Goal: Information Seeking & Learning: Check status

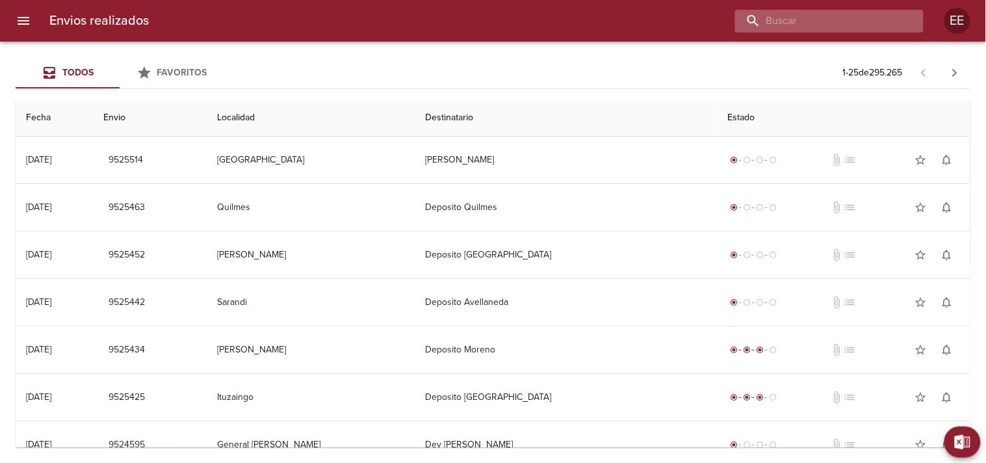
click at [866, 24] on input "buscar" at bounding box center [818, 21] width 166 height 23
paste input "[PERSON_NAME]"
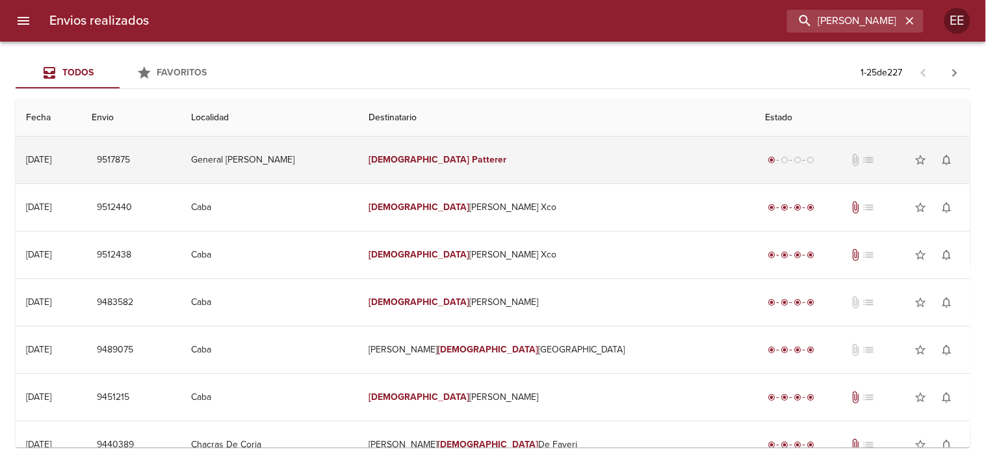
click at [487, 168] on td "[DEMOGRAPHIC_DATA][PERSON_NAME]" at bounding box center [556, 159] width 396 height 47
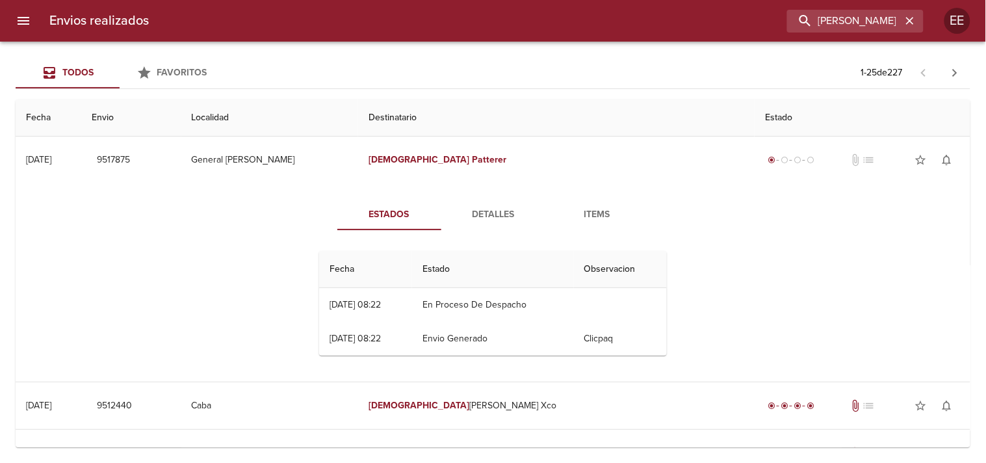
click at [478, 213] on span "Detalles" at bounding box center [493, 215] width 88 height 16
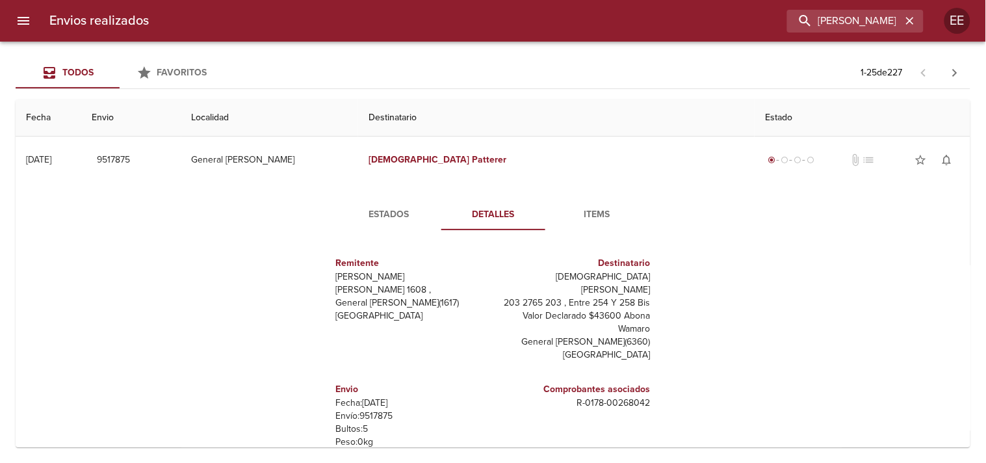
scroll to position [72, 0]
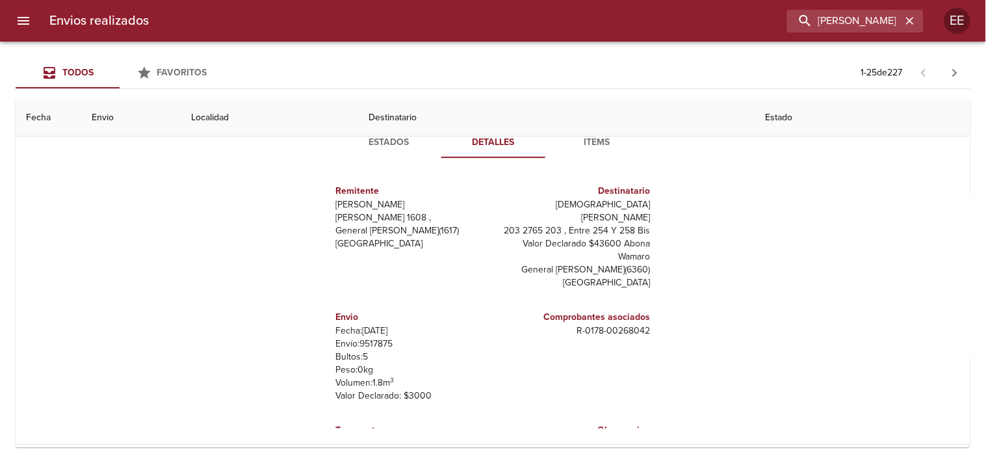
click at [374, 337] on p "Envío: 9517875" at bounding box center [412, 343] width 152 height 13
copy p "9517875"
click at [813, 18] on input "[PERSON_NAME]" at bounding box center [818, 21] width 166 height 23
click at [814, 18] on input "[PERSON_NAME]" at bounding box center [818, 21] width 166 height 23
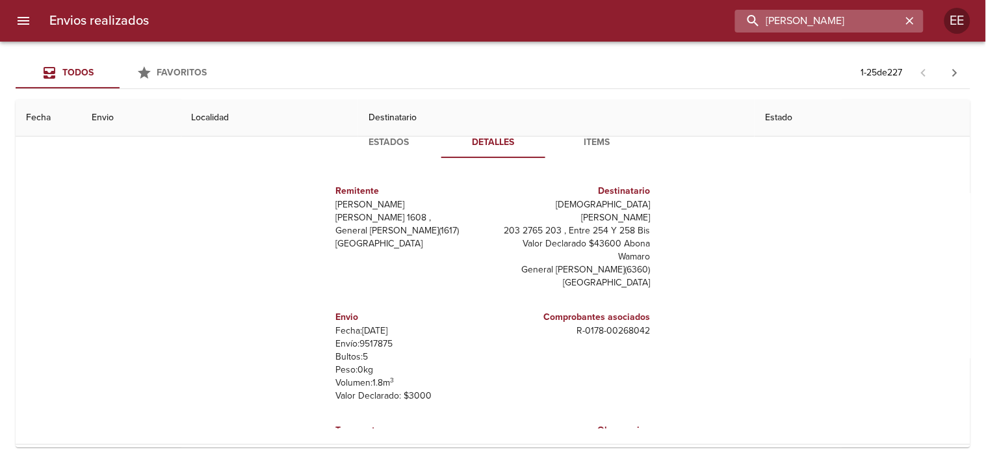
click at [814, 18] on input "[PERSON_NAME]" at bounding box center [818, 21] width 166 height 23
paste input "[US_STATE][PERSON_NAME]"
type input "[US_STATE][PERSON_NAME]"
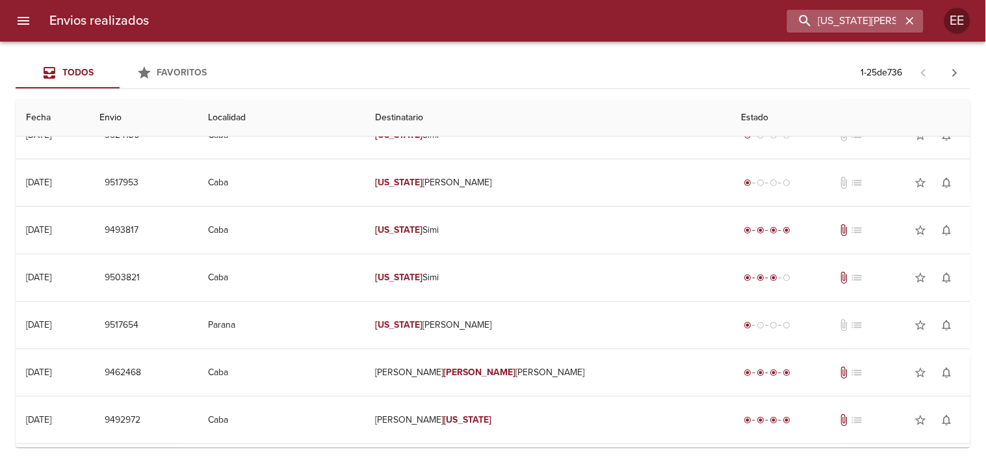
scroll to position [0, 0]
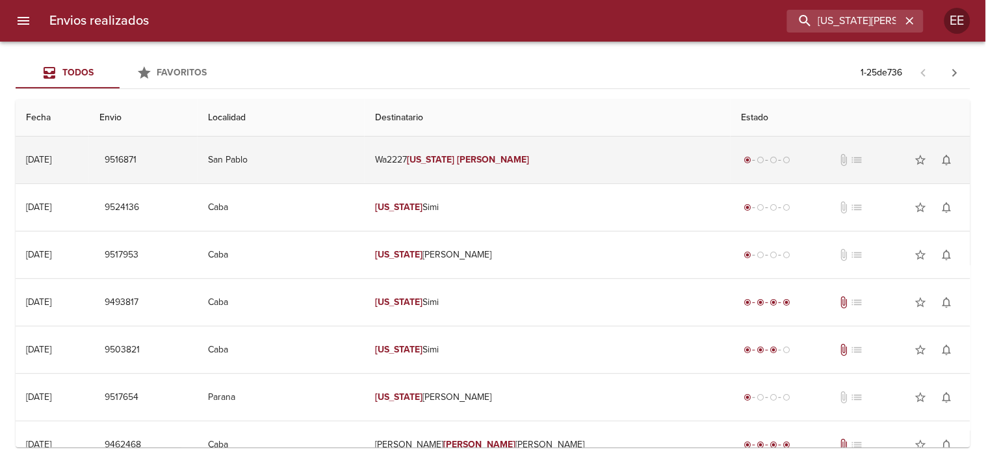
click at [457, 170] on td "Wa2227 [US_STATE][PERSON_NAME]" at bounding box center [548, 159] width 366 height 47
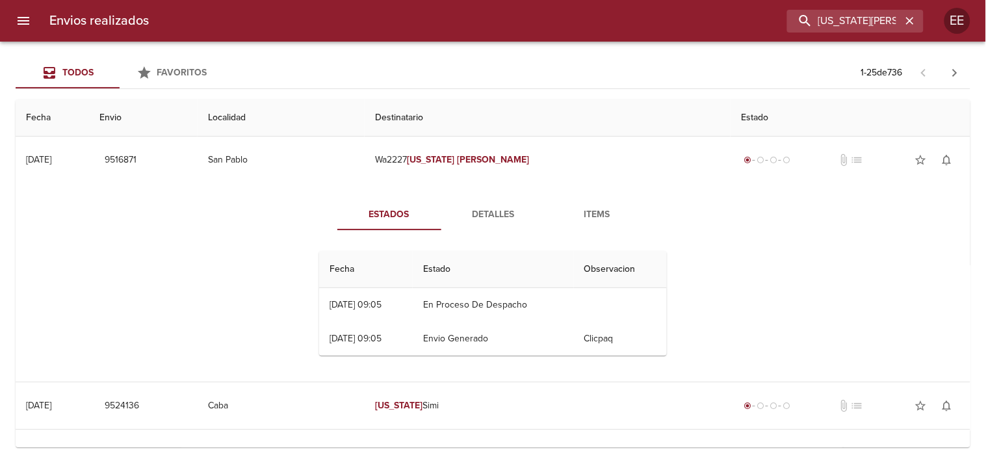
click at [484, 217] on span "Detalles" at bounding box center [493, 215] width 88 height 16
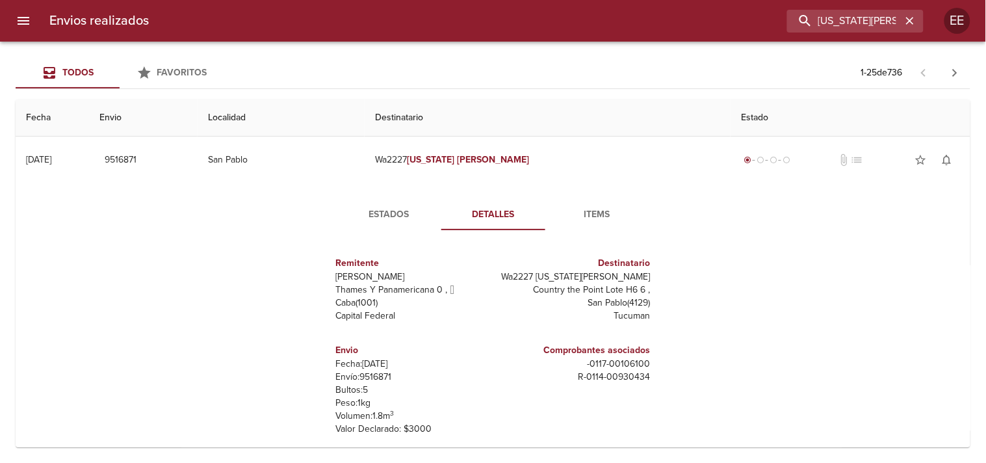
click at [367, 381] on p "Envío: 9516871" at bounding box center [412, 376] width 152 height 13
copy p "9516871"
click at [361, 459] on div "Todos Favoritos 1 - 25 de 736 Fecha Envio Localidad Destinatario Estado [DATE] …" at bounding box center [493, 252] width 986 height 421
click at [821, 21] on input "[US_STATE][PERSON_NAME]" at bounding box center [818, 21] width 166 height 23
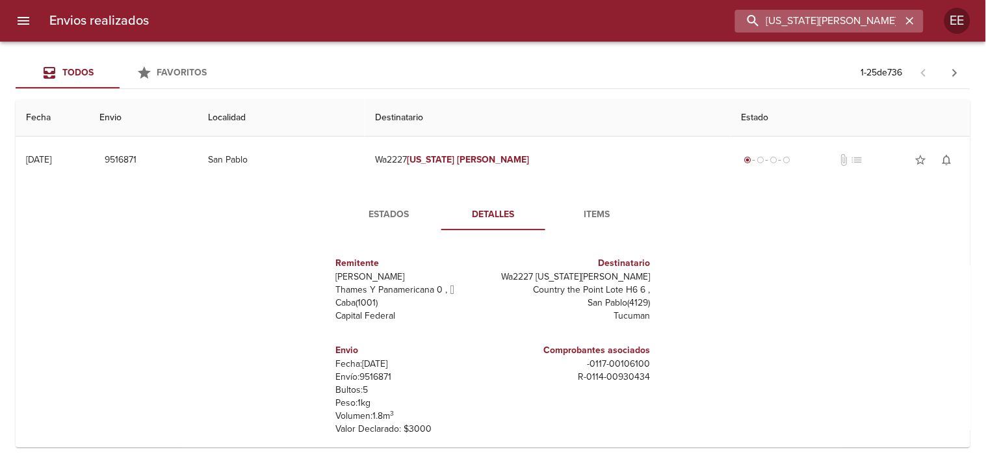
click at [821, 21] on input "[US_STATE][PERSON_NAME]" at bounding box center [818, 21] width 166 height 23
paste input "[PERSON_NAME]"
type input "[PERSON_NAME]"
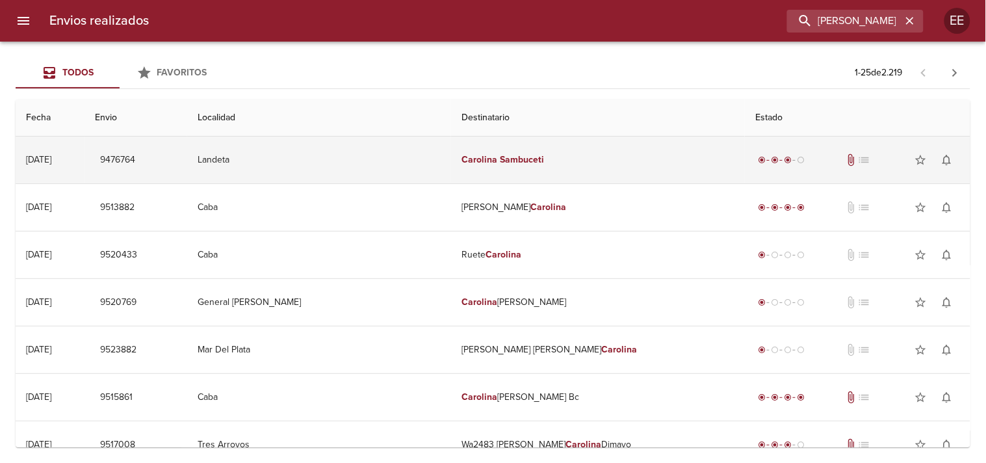
click at [480, 149] on td "[PERSON_NAME]" at bounding box center [598, 159] width 294 height 47
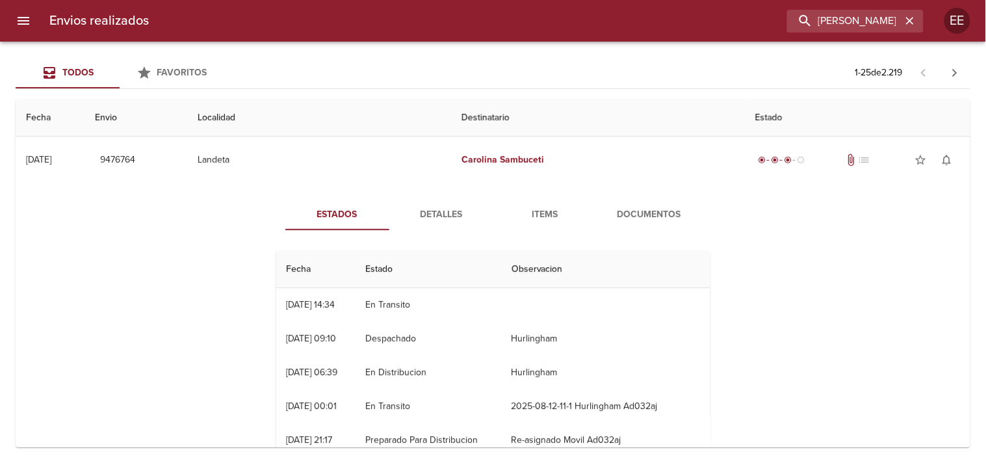
click at [433, 211] on span "Detalles" at bounding box center [441, 215] width 88 height 16
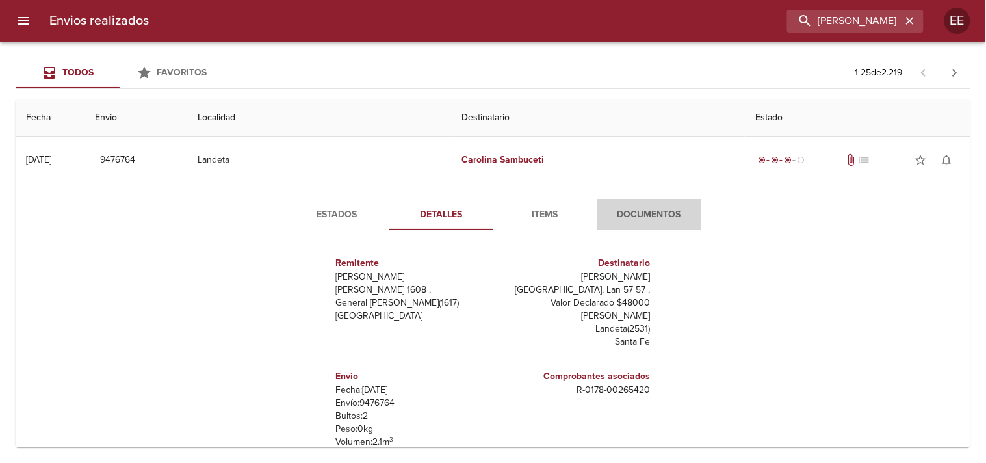
click at [653, 205] on button "Documentos" at bounding box center [649, 214] width 104 height 31
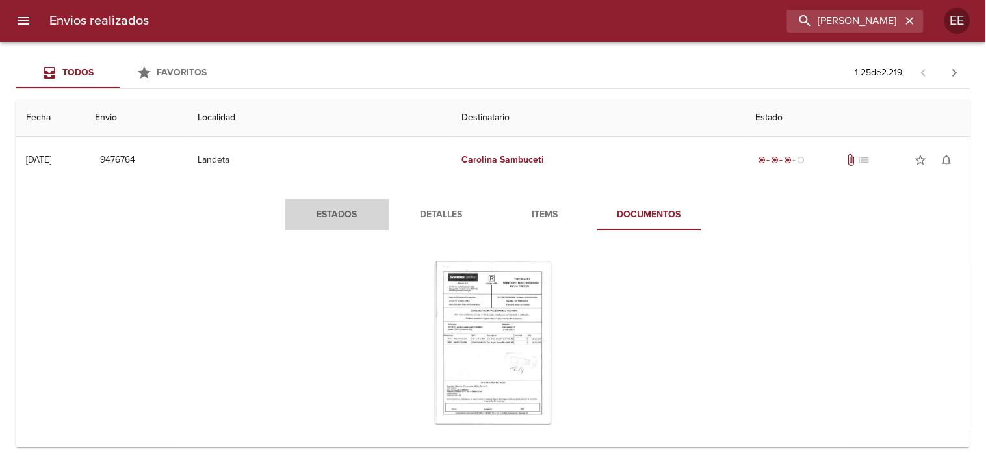
click at [346, 207] on span "Estados" at bounding box center [337, 215] width 88 height 16
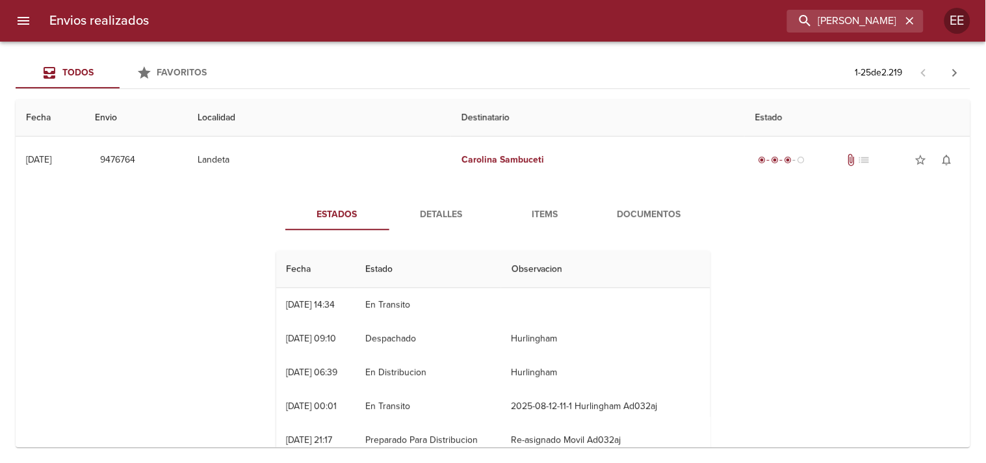
click at [455, 211] on span "Detalles" at bounding box center [441, 215] width 88 height 16
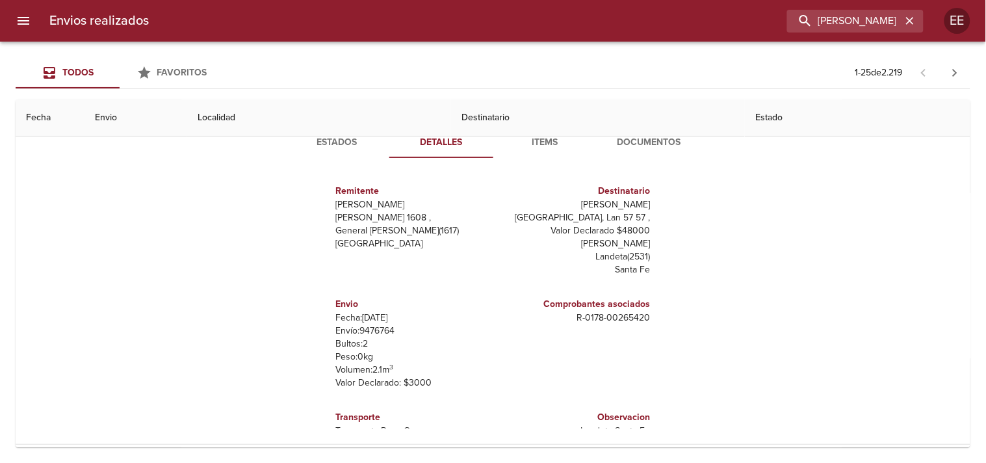
scroll to position [6, 0]
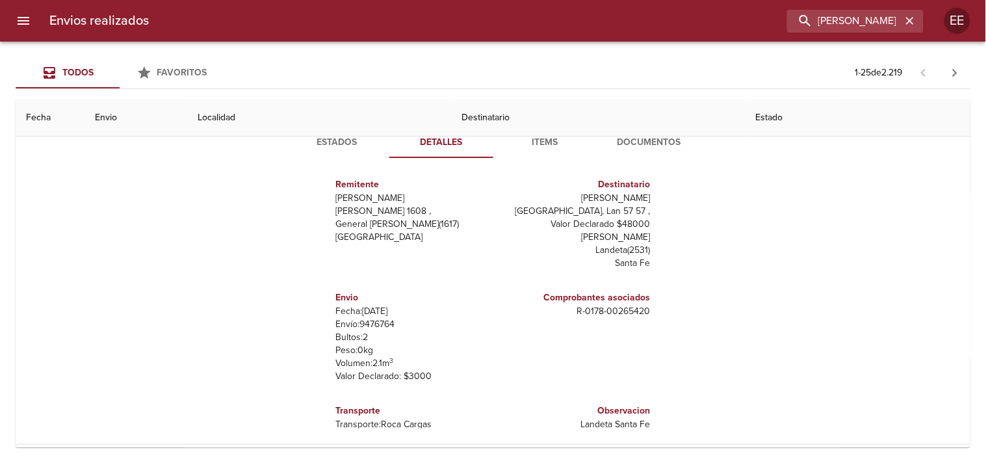
click at [366, 318] on p "Envío: 9476764" at bounding box center [412, 324] width 152 height 13
copy p "9476764"
drag, startPoint x: 525, startPoint y: 315, endPoint x: 686, endPoint y: 307, distance: 160.7
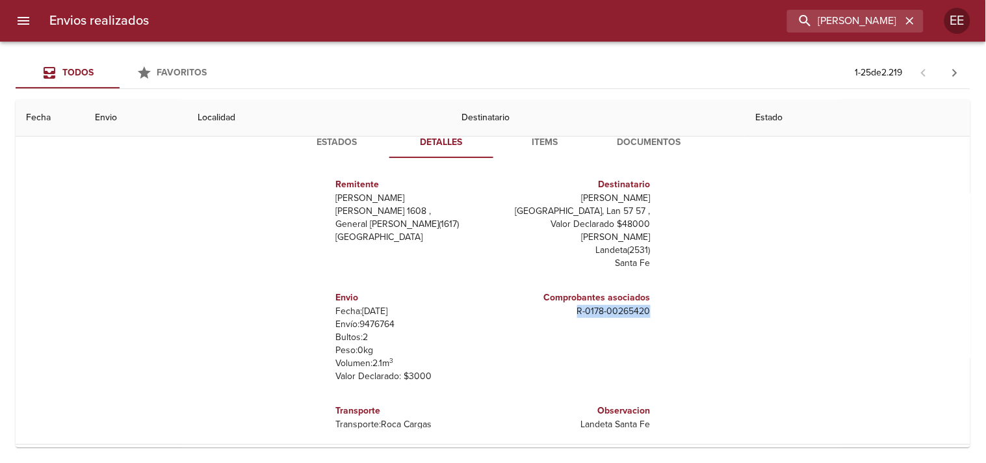
click at [686, 307] on div "Remitente Wamaro Tortuguitas Raul [STREET_ADDRESS][PERSON_NAME] Destinatario [P…" at bounding box center [493, 298] width 444 height 260
copy p "R - 0178 - 00265420"
drag, startPoint x: 550, startPoint y: 198, endPoint x: 639, endPoint y: 196, distance: 89.7
click at [639, 196] on div "Destinatario [PERSON_NAME] [GEOGRAPHIC_DATA], Lan 57 57 , Valor Declarado $4800…" at bounding box center [574, 223] width 162 height 113
copy p "[PERSON_NAME]"
